Goal: Task Accomplishment & Management: Use online tool/utility

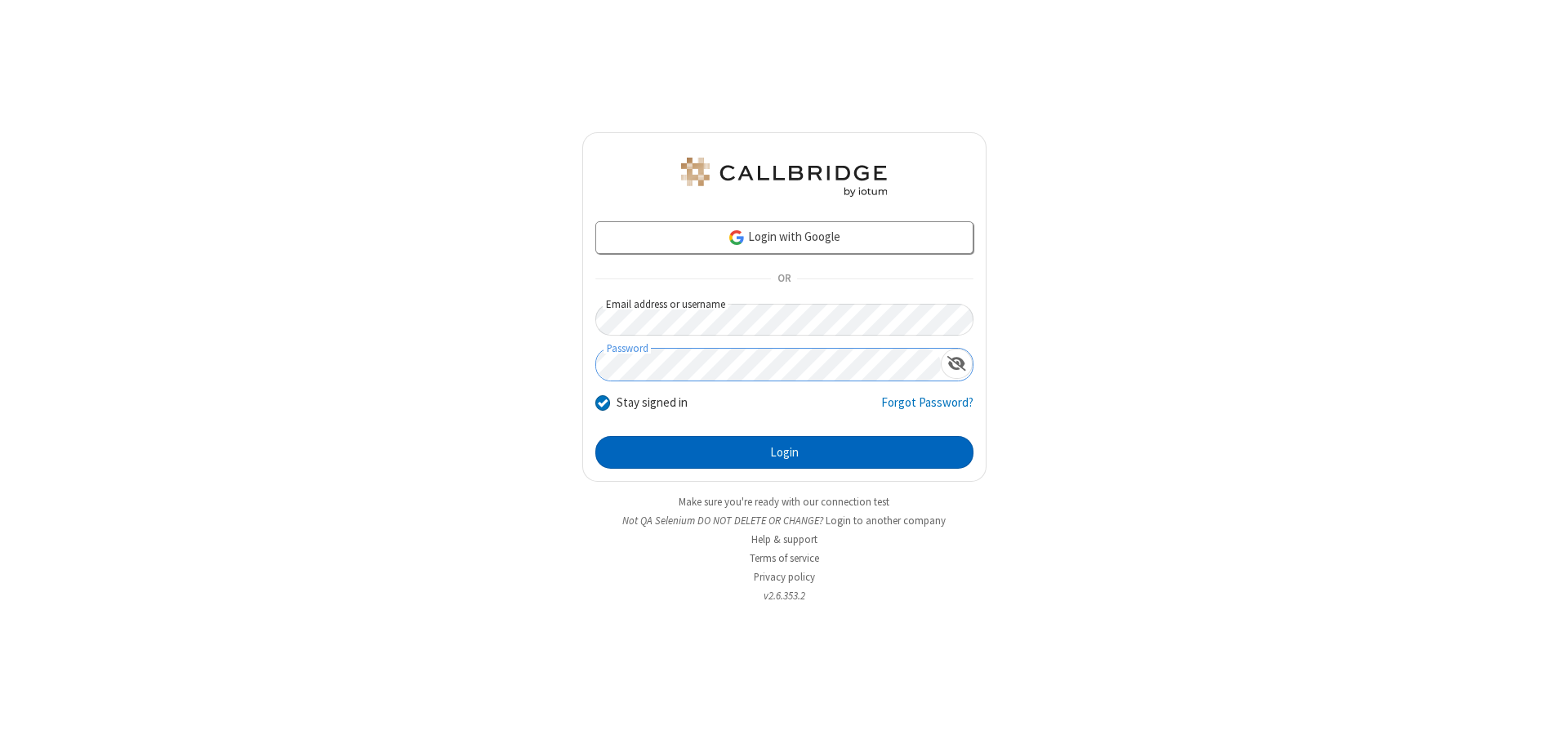
click at [784, 453] on button "Login" at bounding box center [784, 452] width 378 height 33
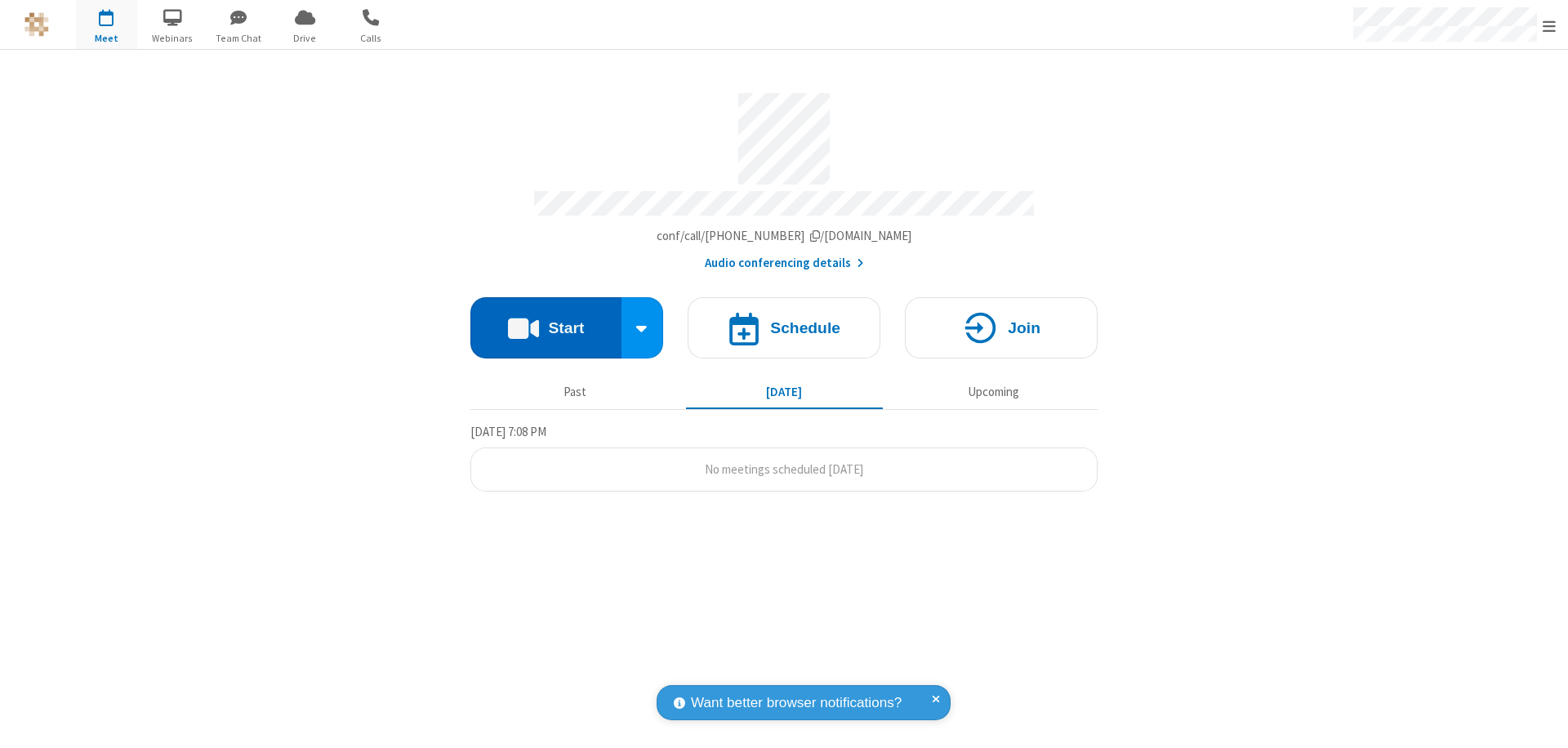
click at [546, 320] on button "Start" at bounding box center [546, 328] width 152 height 61
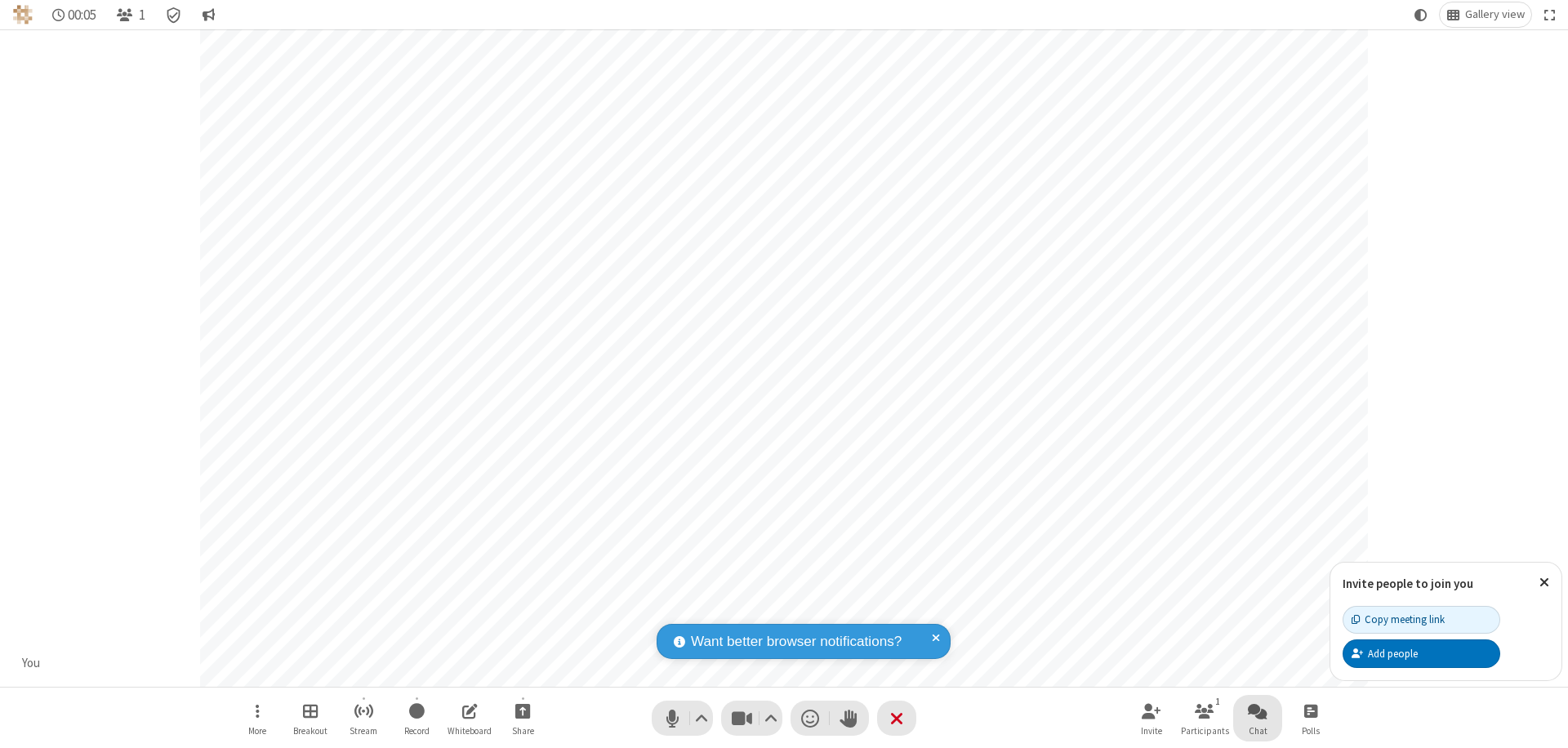
click at [1258, 710] on span "Open chat" at bounding box center [1258, 710] width 20 height 21
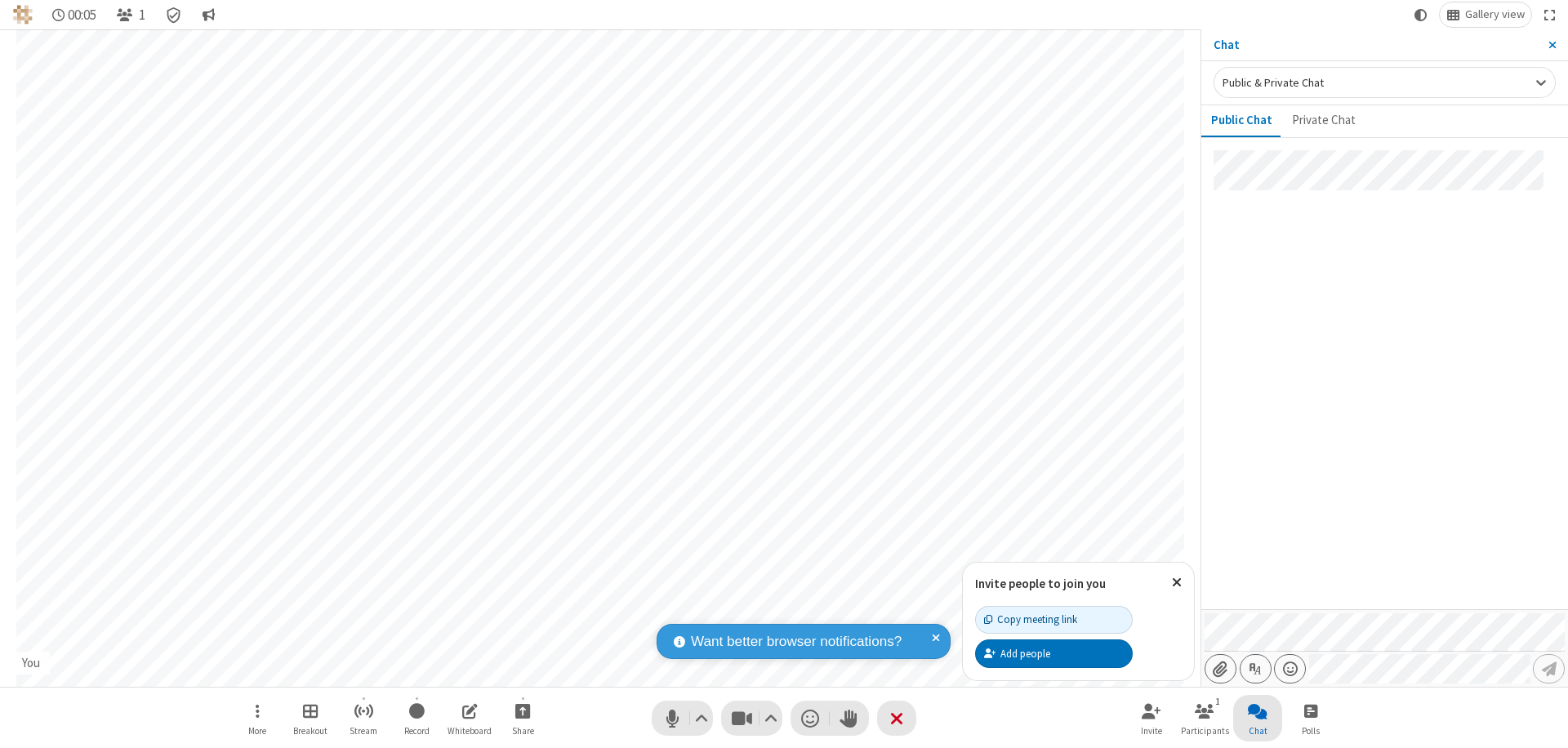
type input "C:\fakepath\doc_test.docx"
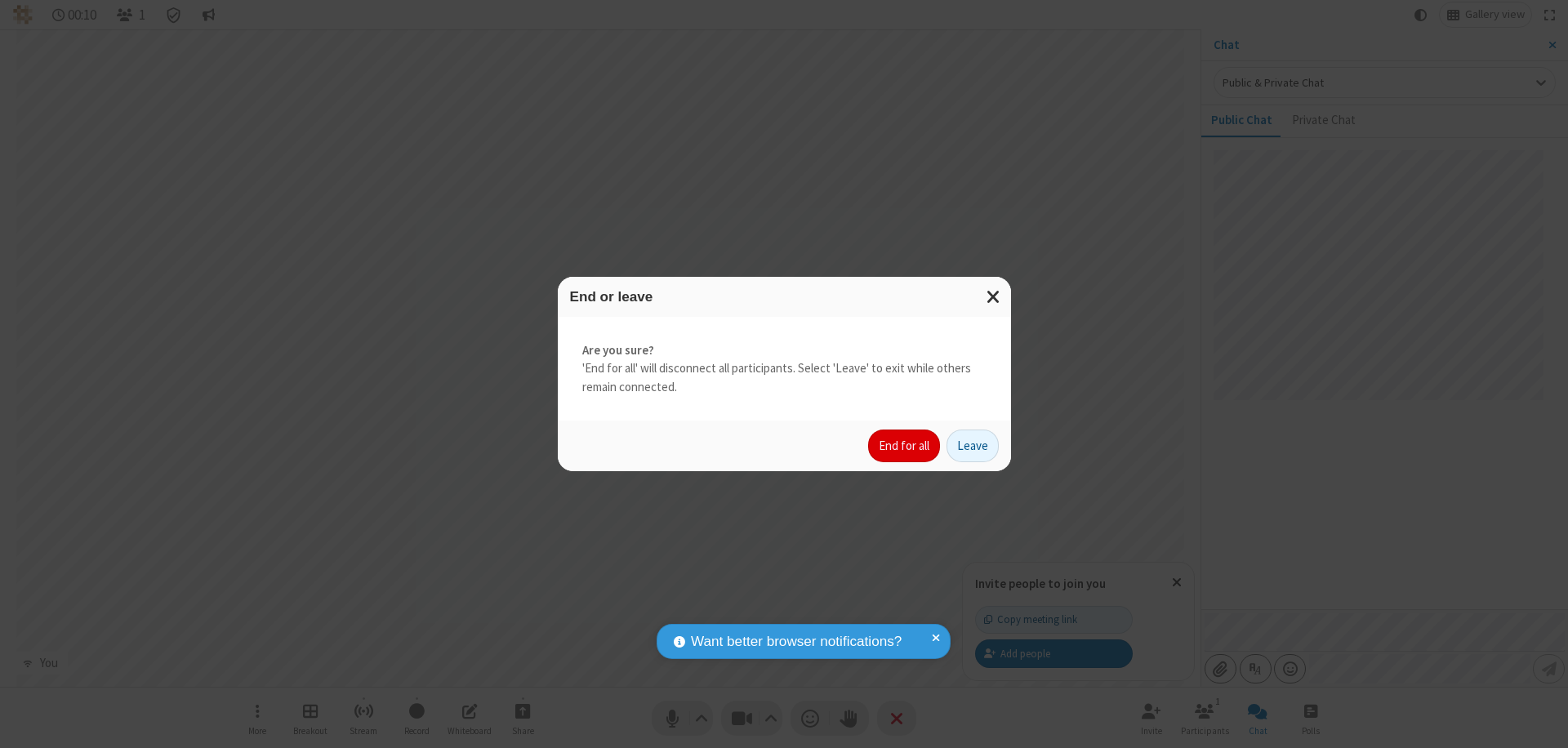
click at [905, 446] on button "End for all" at bounding box center [903, 446] width 72 height 33
